Goal: Register for event/course

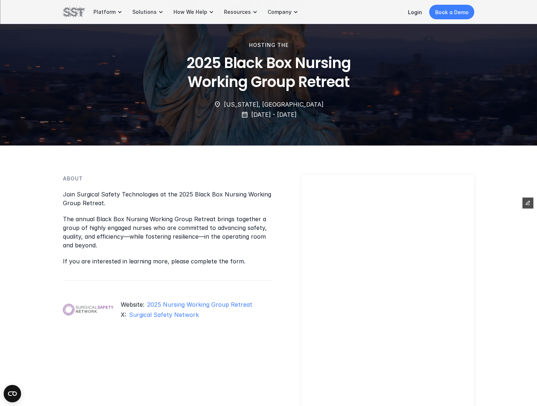
click at [72, 13] on img at bounding box center [74, 12] width 22 height 12
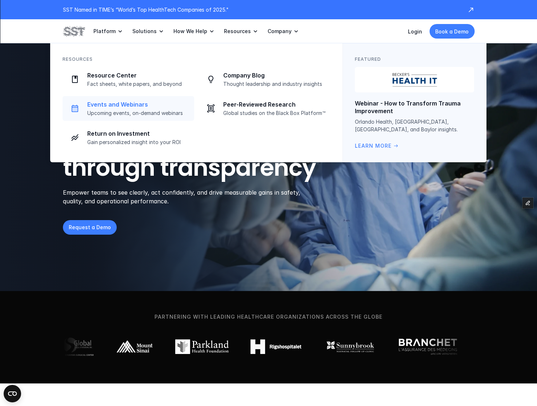
drag, startPoint x: 122, startPoint y: 112, endPoint x: 125, endPoint y: 111, distance: 3.7
click at [122, 111] on p "Upcoming events, on-demand webinars" at bounding box center [138, 113] width 102 height 7
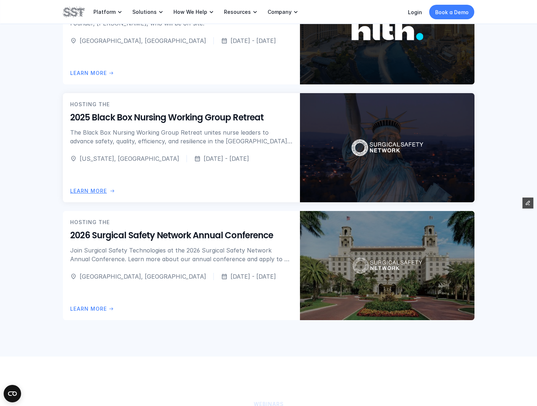
scroll to position [394, 0]
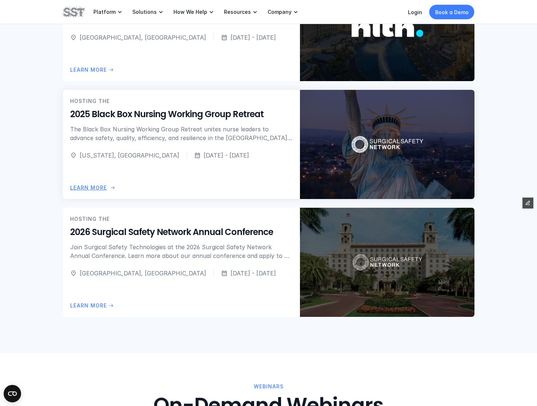
click at [190, 125] on p "The Black Box Nursing Working Group Retreat unites nurse leaders to advance saf…" at bounding box center [181, 133] width 222 height 17
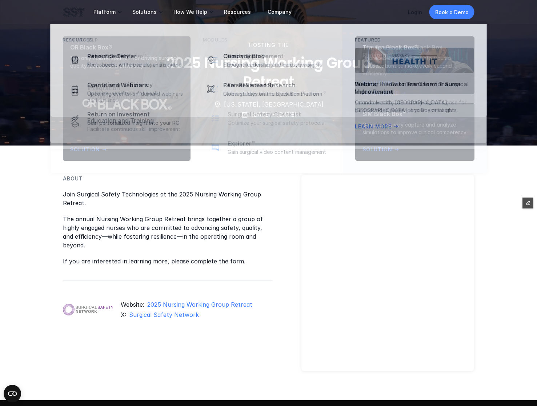
click at [227, 13] on p "Resources" at bounding box center [237, 12] width 27 height 7
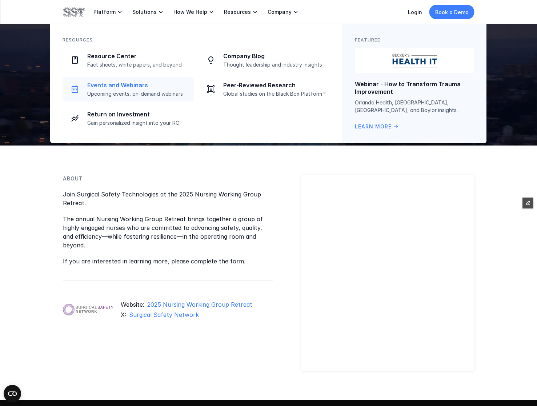
click at [114, 96] on p "Upcoming events, on-demand webinars" at bounding box center [138, 93] width 102 height 7
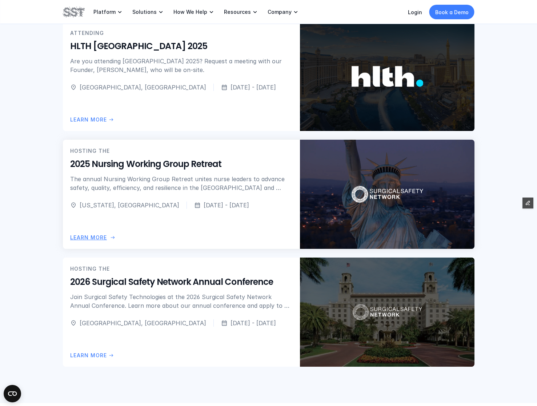
scroll to position [350, 0]
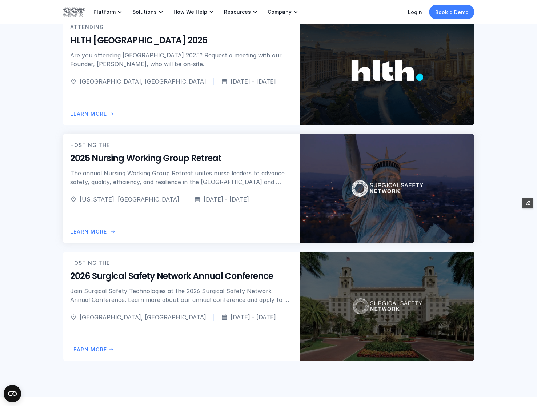
click at [183, 177] on p "The annual Nursing Working Group Retreat unites nurse leaders to advance safety…" at bounding box center [181, 177] width 222 height 17
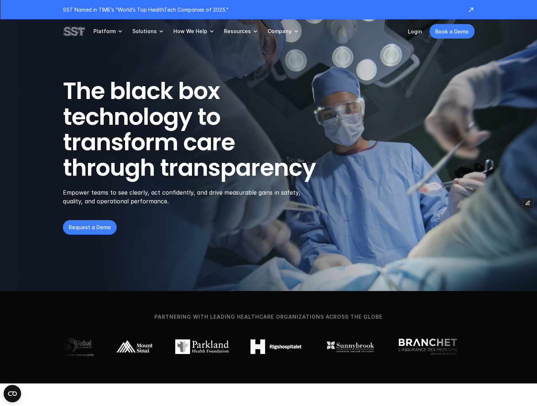
click at [231, 31] on p "Resources" at bounding box center [237, 31] width 27 height 7
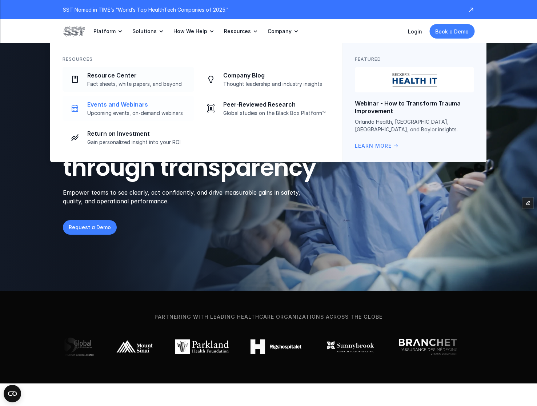
drag, startPoint x: 119, startPoint y: 105, endPoint x: 127, endPoint y: 105, distance: 7.6
click at [119, 105] on p "Events and Webinars" at bounding box center [138, 105] width 102 height 8
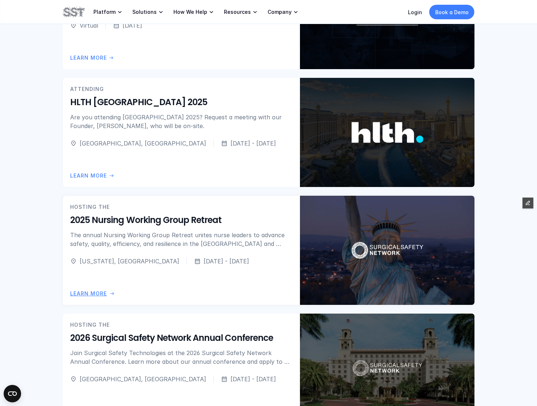
scroll to position [307, 0]
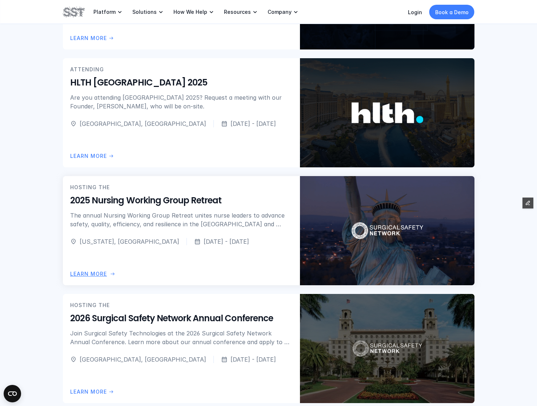
click at [170, 204] on h5 "2025 Nursing Working Group Retreat" at bounding box center [181, 200] width 222 height 12
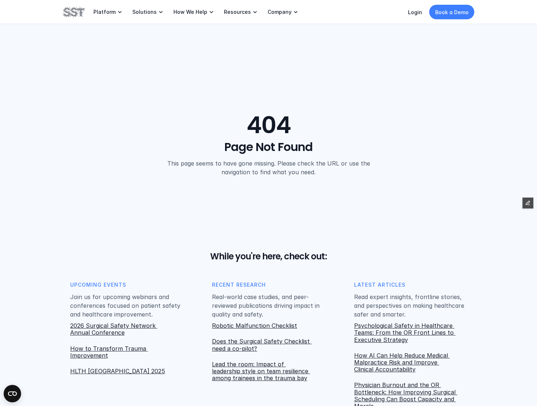
click at [71, 8] on img at bounding box center [74, 12] width 22 height 12
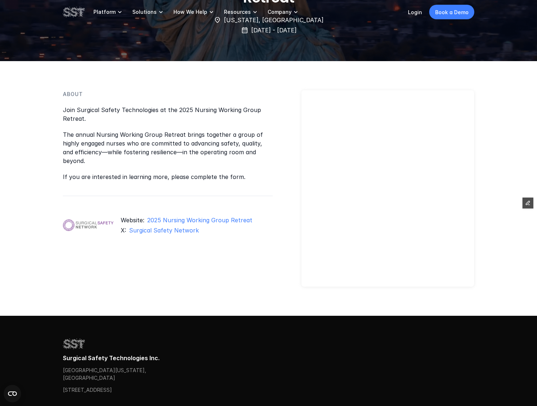
scroll to position [95, 0]
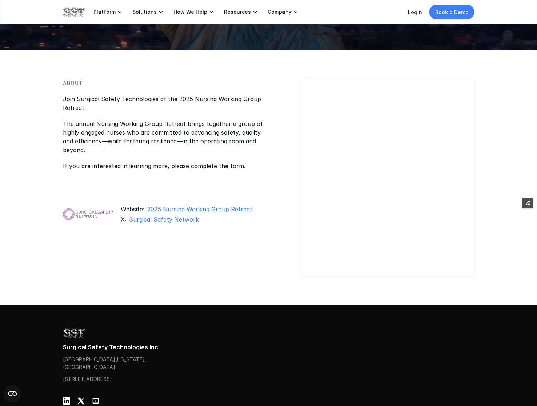
click at [206, 205] on link "2025 Nursing Working Group Retreat" at bounding box center [199, 208] width 105 height 7
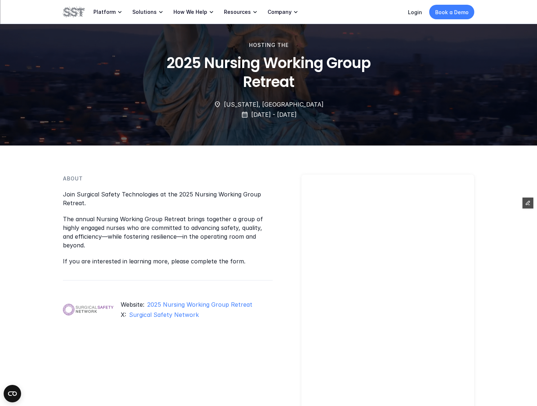
click at [73, 13] on img at bounding box center [74, 12] width 22 height 12
